Goal: Use online tool/utility: Utilize a website feature to perform a specific function

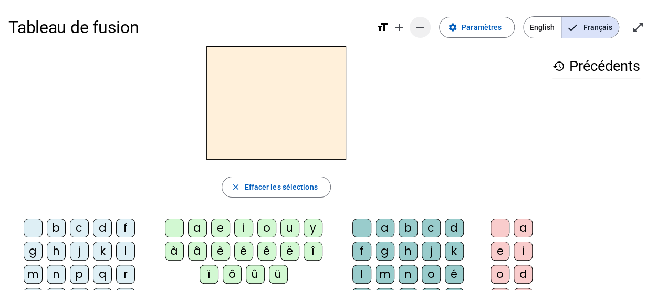
click at [424, 33] on mat-icon "remove" at bounding box center [420, 27] width 13 height 13
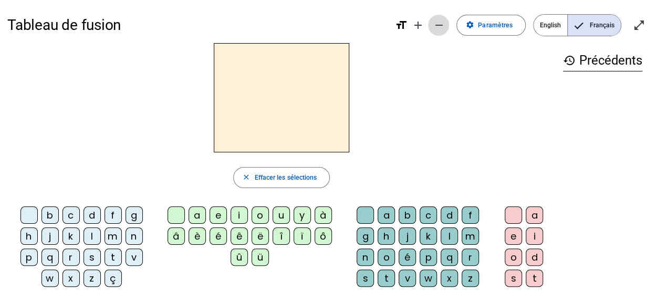
click at [442, 29] on mat-icon "remove" at bounding box center [439, 25] width 13 height 13
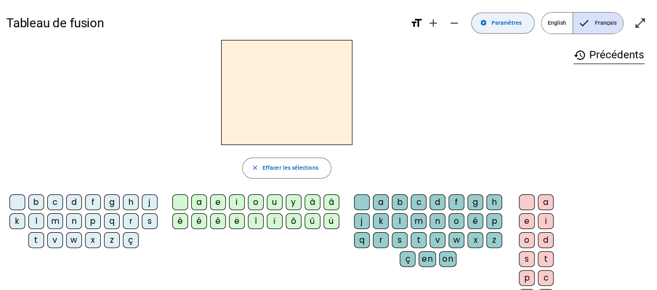
click at [502, 19] on span "Paramètres" at bounding box center [506, 22] width 30 height 9
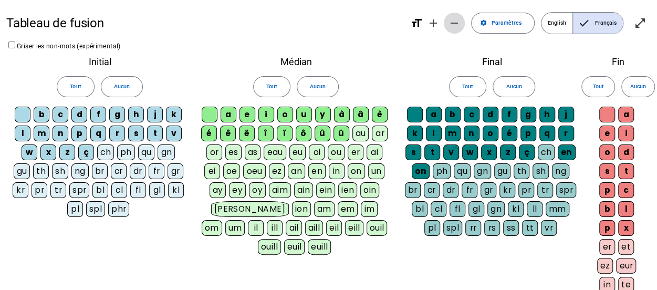
click at [460, 22] on mat-icon "remove" at bounding box center [454, 23] width 13 height 13
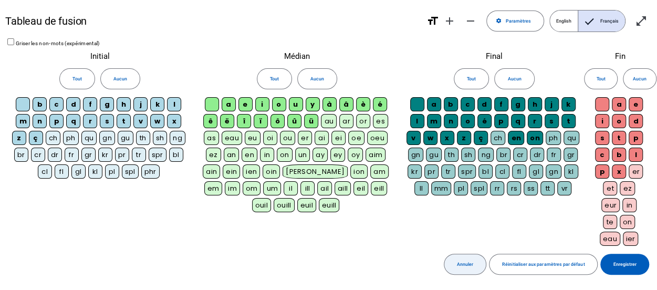
click at [473, 263] on span "Annuler" at bounding box center [465, 265] width 16 height 8
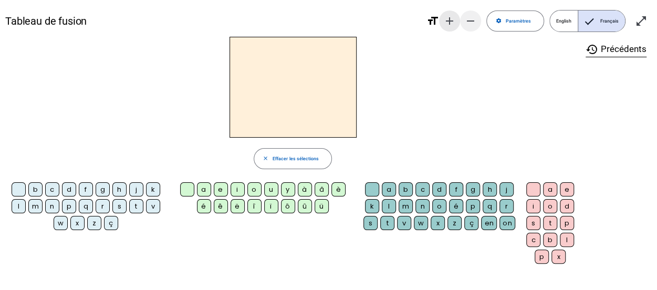
click at [452, 19] on mat-icon "add" at bounding box center [450, 21] width 13 height 13
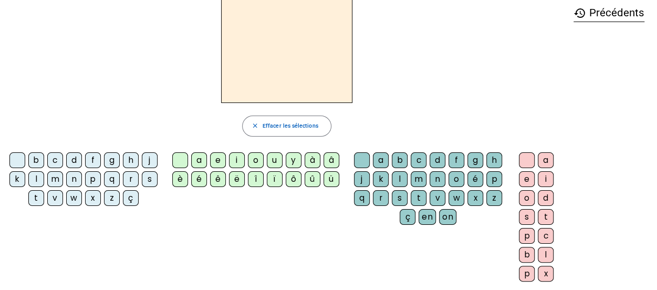
scroll to position [53, 0]
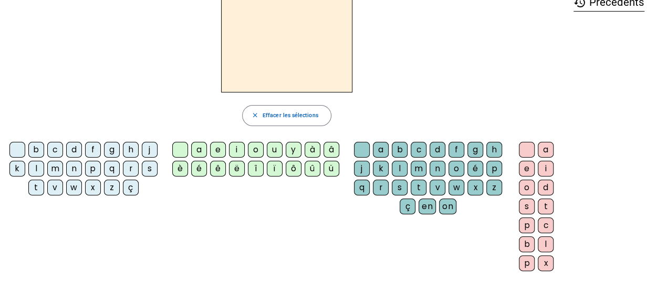
click at [41, 164] on div "l" at bounding box center [36, 169] width 16 height 16
click at [224, 147] on div "e" at bounding box center [218, 150] width 16 height 16
click at [274, 149] on div "u" at bounding box center [275, 150] width 16 height 16
click at [38, 184] on div "t" at bounding box center [36, 188] width 16 height 16
click at [75, 147] on div "d" at bounding box center [74, 150] width 16 height 16
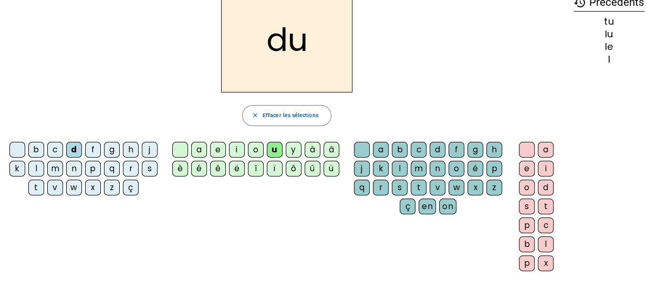
click at [222, 151] on div "e" at bounding box center [218, 150] width 16 height 16
click at [35, 182] on div "t" at bounding box center [36, 188] width 16 height 16
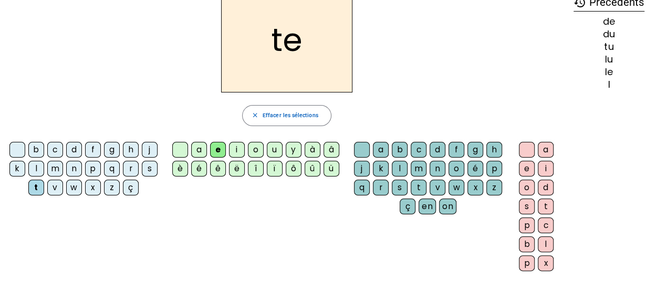
click at [199, 147] on div "a" at bounding box center [199, 150] width 16 height 16
click at [423, 74] on div "ta" at bounding box center [286, 39] width 561 height 105
